Goal: Information Seeking & Learning: Learn about a topic

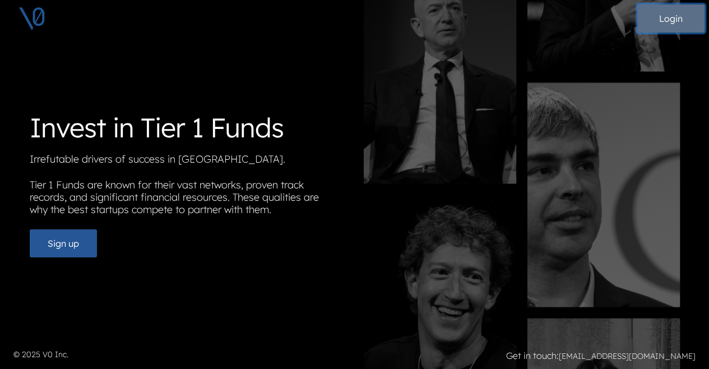
click at [661, 16] on button "Login" at bounding box center [671, 18] width 67 height 28
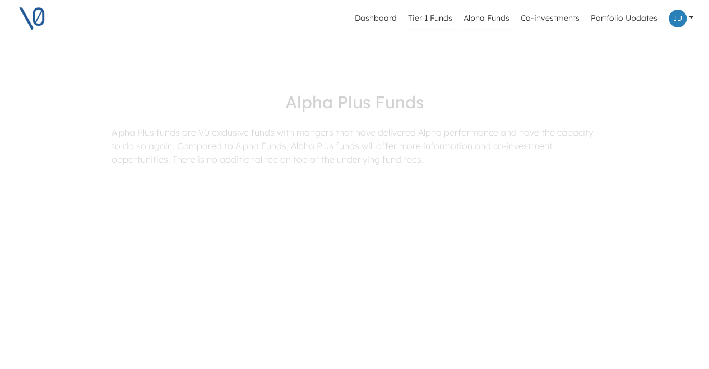
click at [426, 22] on link "Tier 1 Funds" at bounding box center [430, 18] width 53 height 21
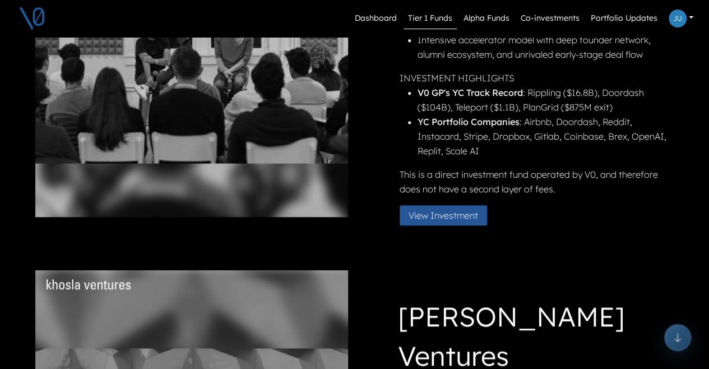
scroll to position [206, 0]
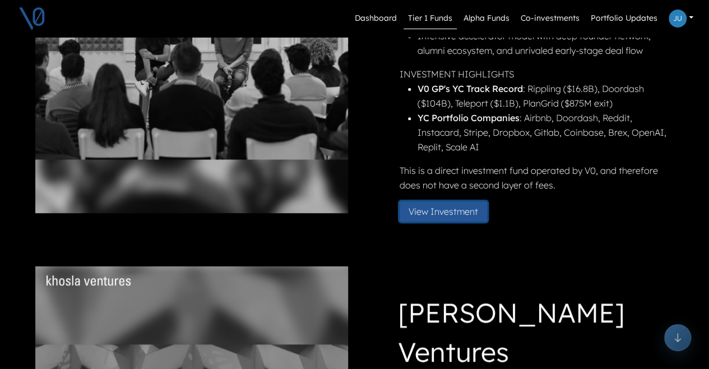
click at [441, 210] on button "View Investment" at bounding box center [443, 211] width 87 height 20
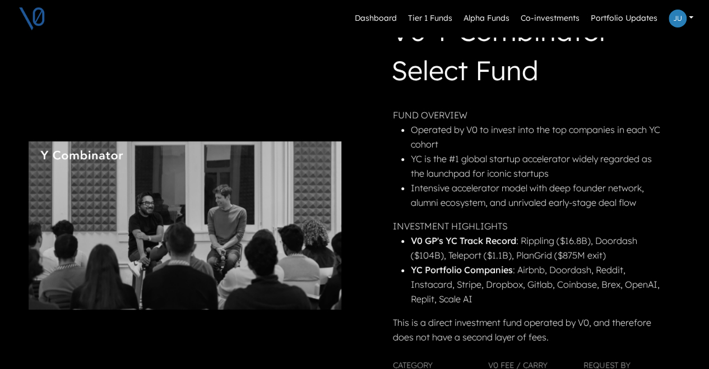
scroll to position [79, 15]
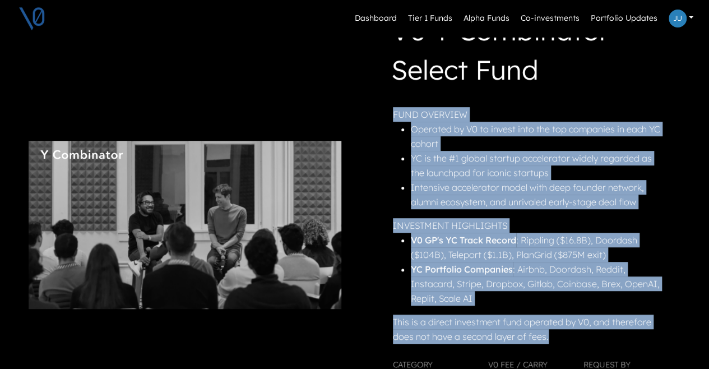
drag, startPoint x: 542, startPoint y: 338, endPoint x: 385, endPoint y: 118, distance: 269.7
click at [385, 118] on div "V0 Y Combinator Select Fund FUND OVERVIEW Operated by V0 to invest into the top…" at bounding box center [511, 225] width 308 height 428
copy div "FUND OVERVIEW Operated by V0 to invest into the top companies in each YC cohort…"
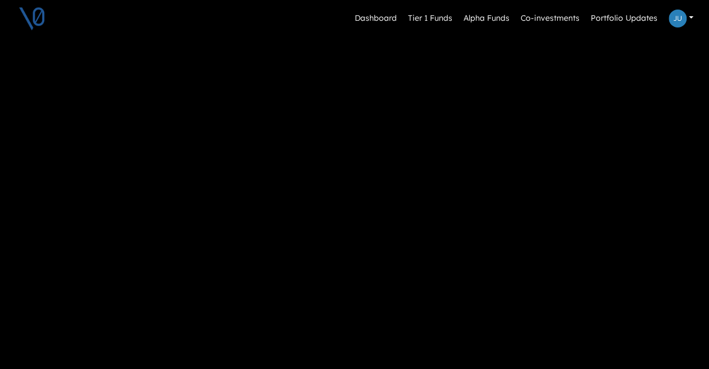
scroll to position [897, 15]
